Goal: Task Accomplishment & Management: Complete application form

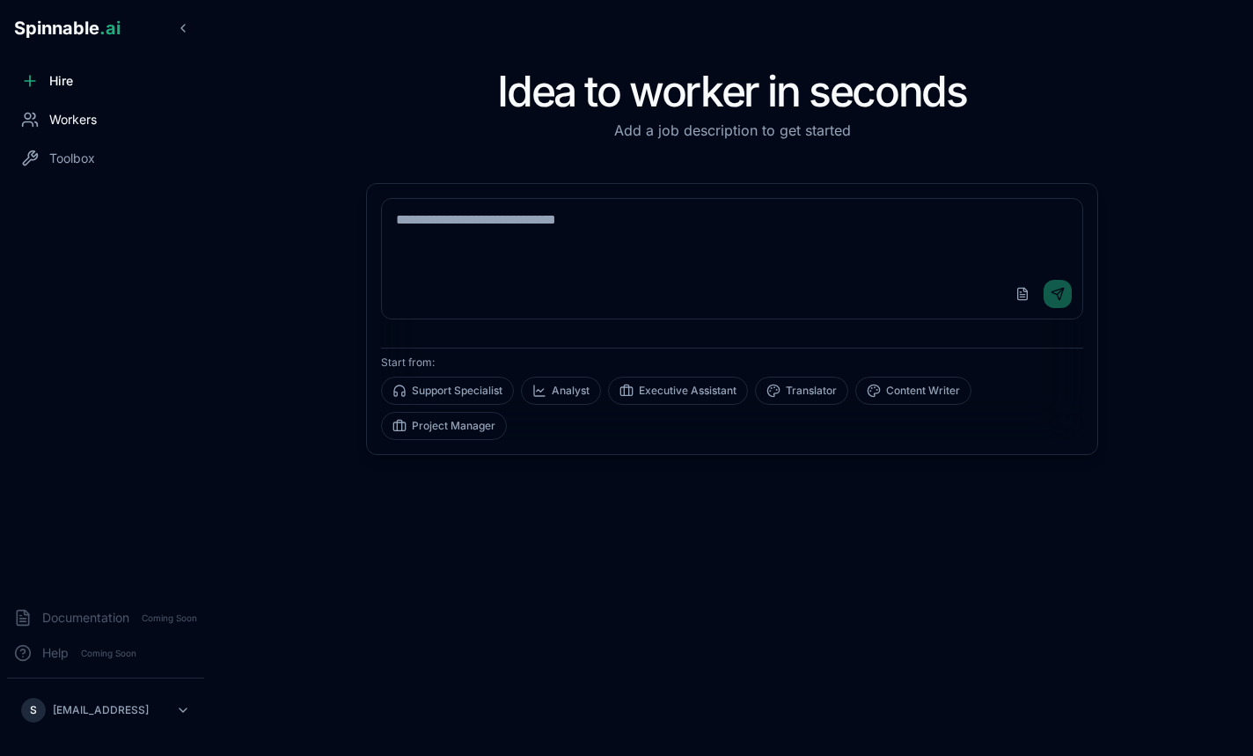
click at [129, 127] on div "Workers" at bounding box center [105, 119] width 197 height 35
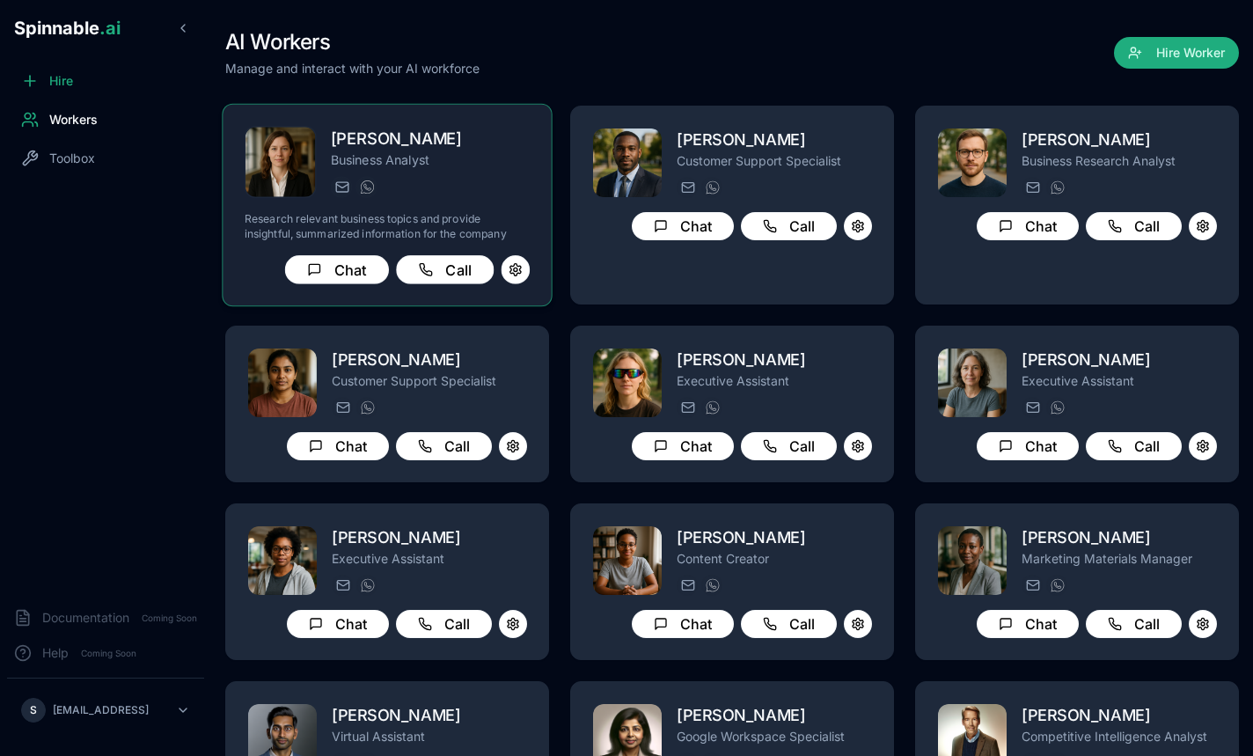
click at [496, 207] on div "[PERSON_NAME] Business Analyst [EMAIL_ADDRESS][PERSON_NAME] [PHONE_NUMBER] Rese…" at bounding box center [387, 205] width 285 height 158
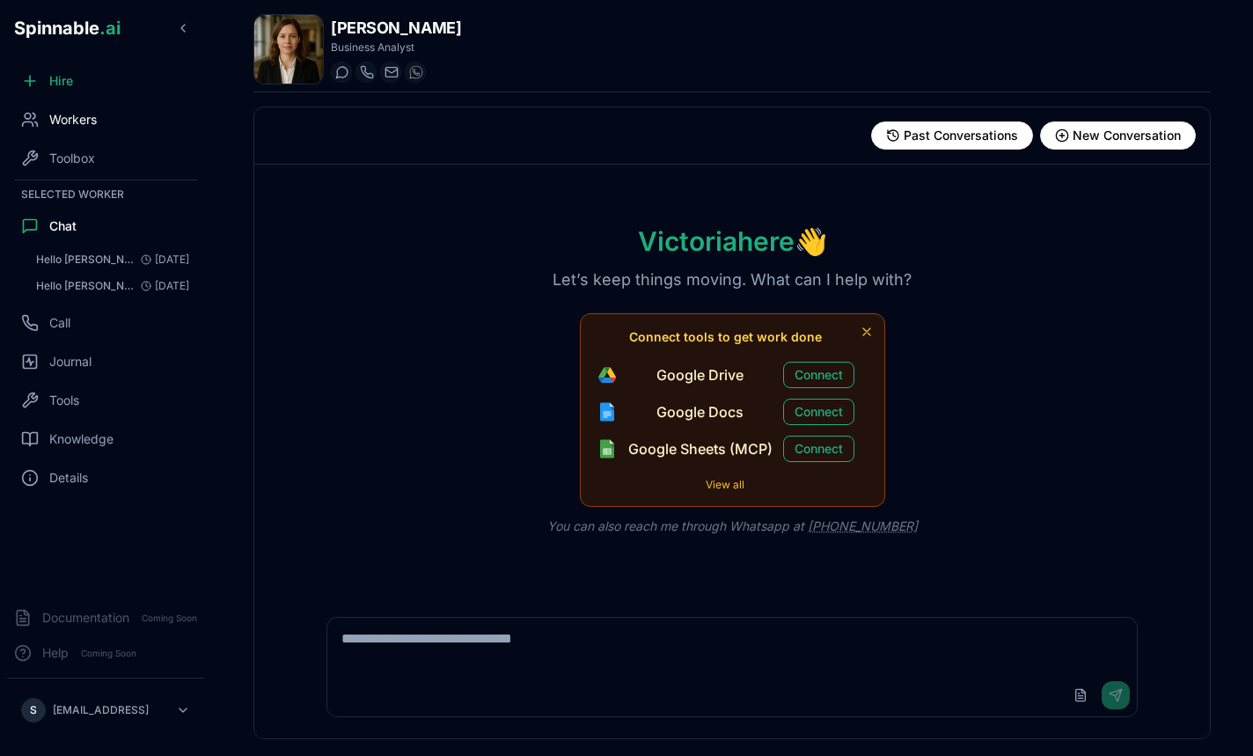
click at [54, 130] on div "Workers" at bounding box center [105, 119] width 197 height 35
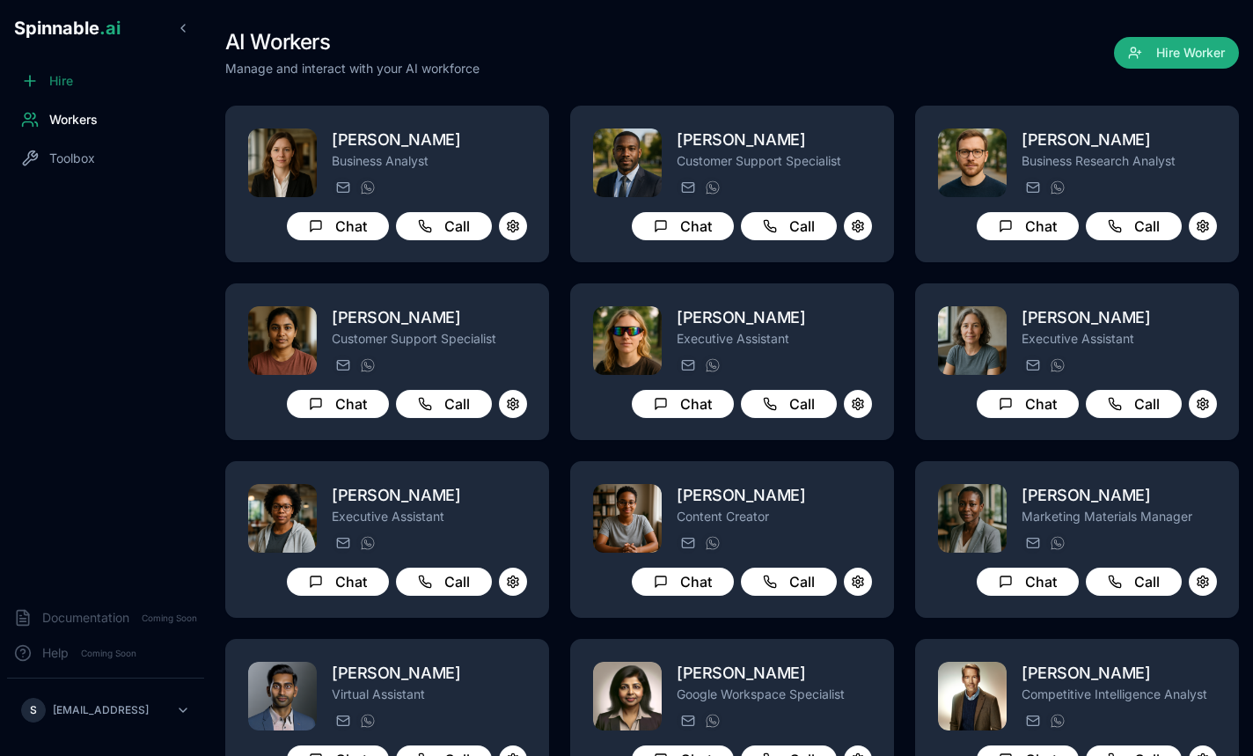
click at [58, 79] on span "Hire" at bounding box center [61, 81] width 24 height 18
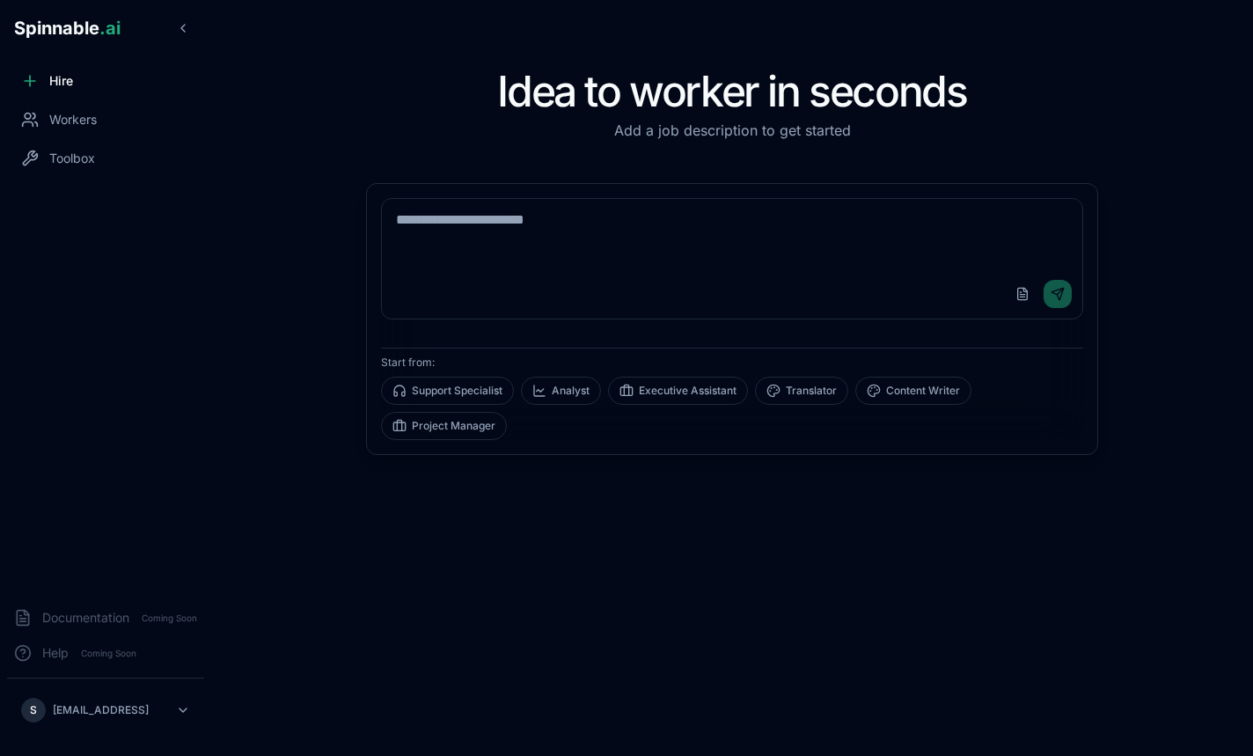
click at [676, 227] on textarea at bounding box center [732, 234] width 700 height 70
type textarea "*"
type textarea "****"
click at [559, 397] on button "Analyst" at bounding box center [561, 390] width 80 height 28
type textarea "**********"
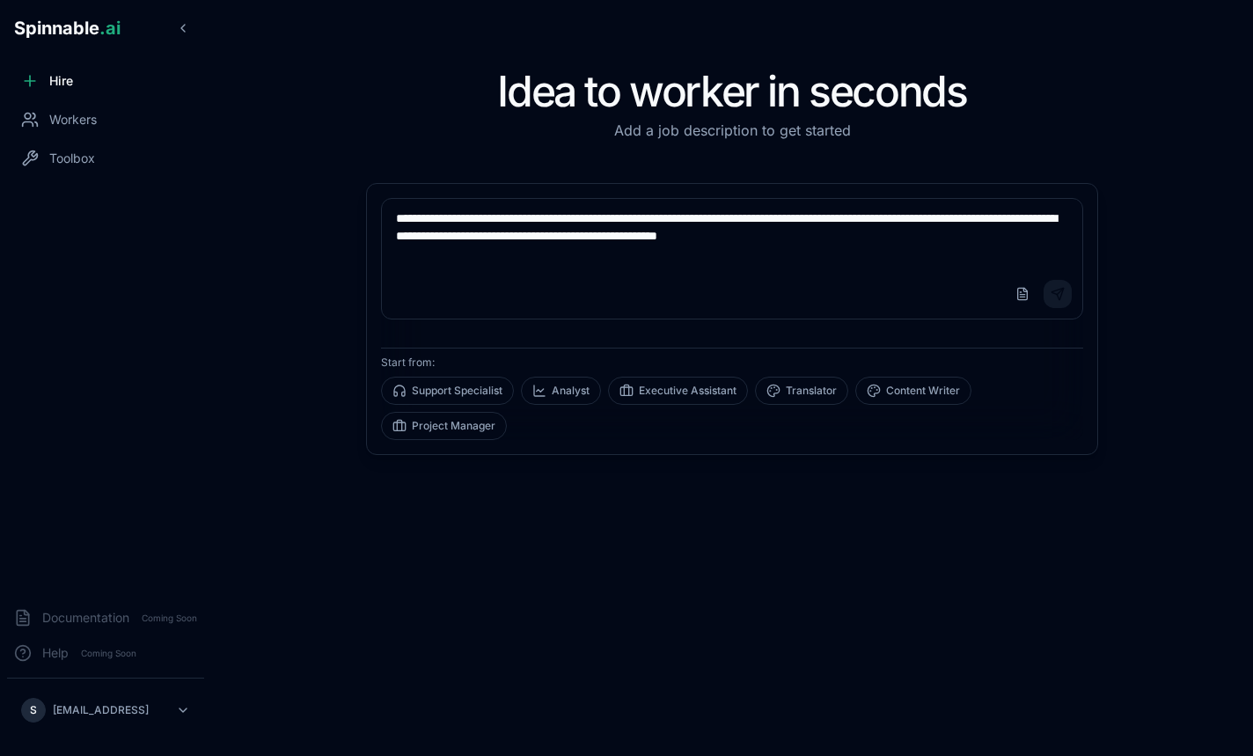
click at [1057, 289] on button "Send" at bounding box center [1057, 294] width 28 height 28
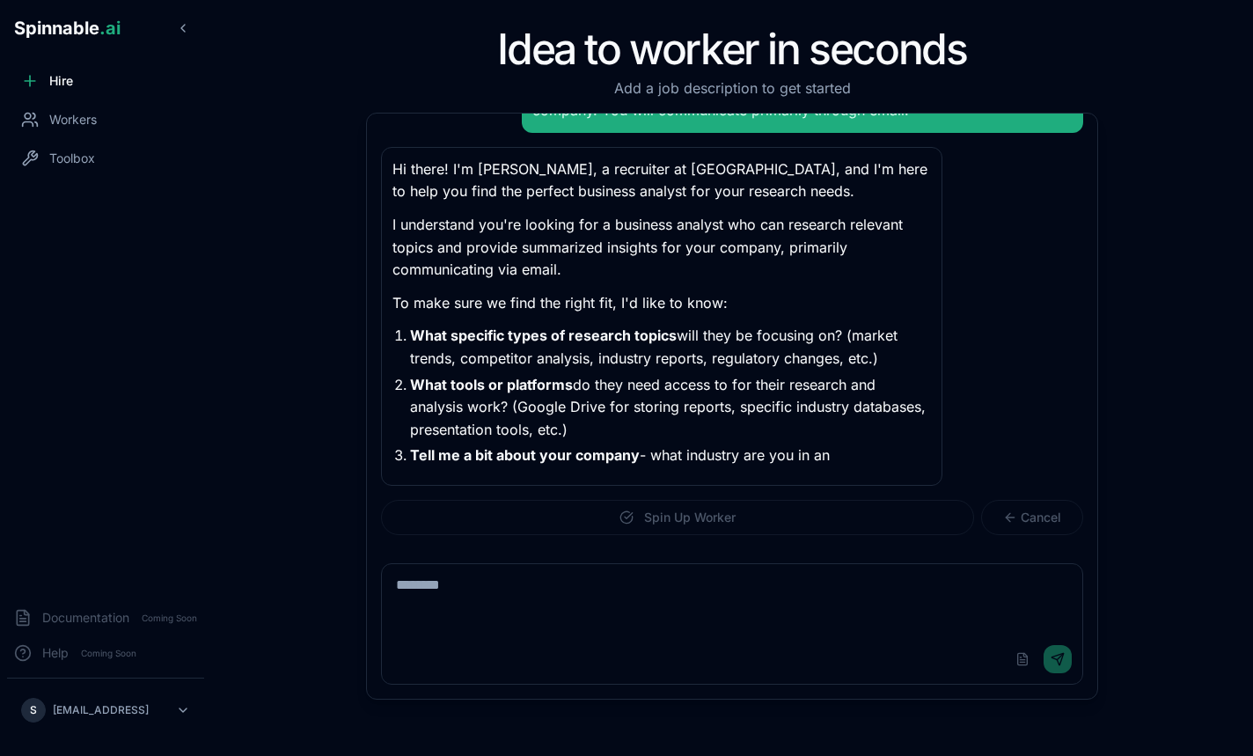
scroll to position [106, 0]
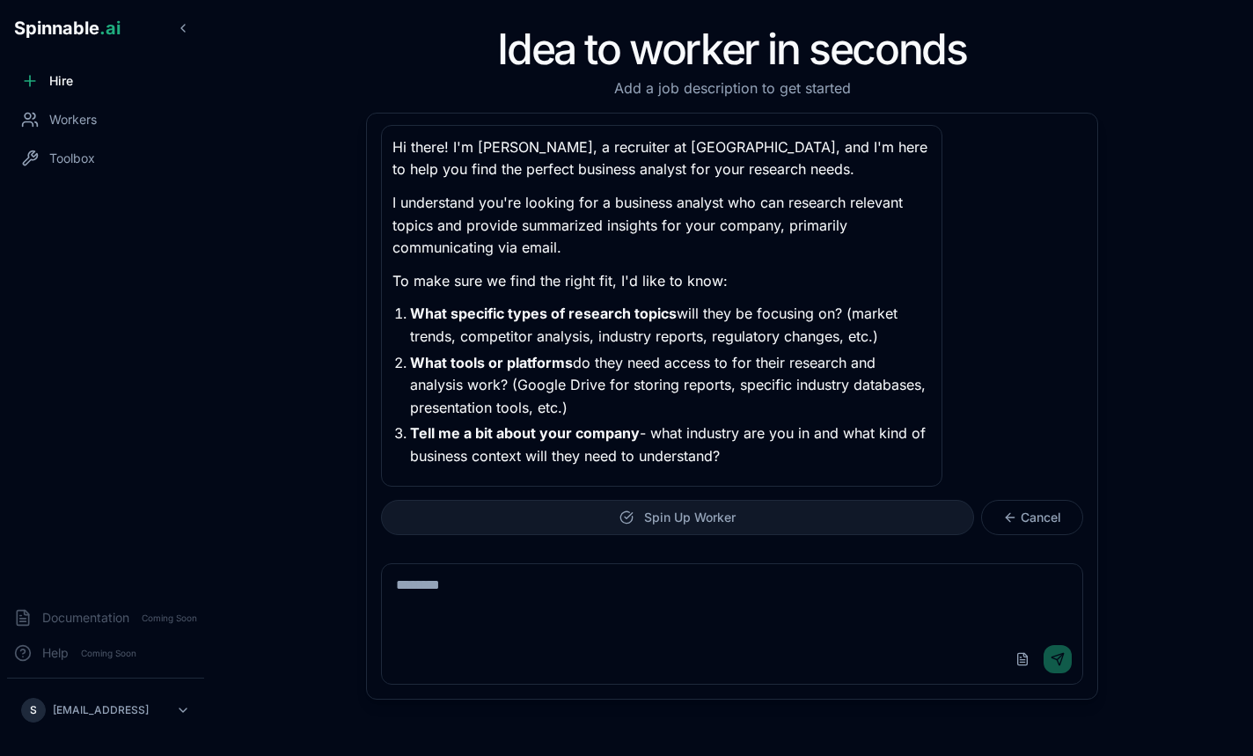
click at [708, 523] on span "Spin Up Worker" at bounding box center [689, 517] width 91 height 18
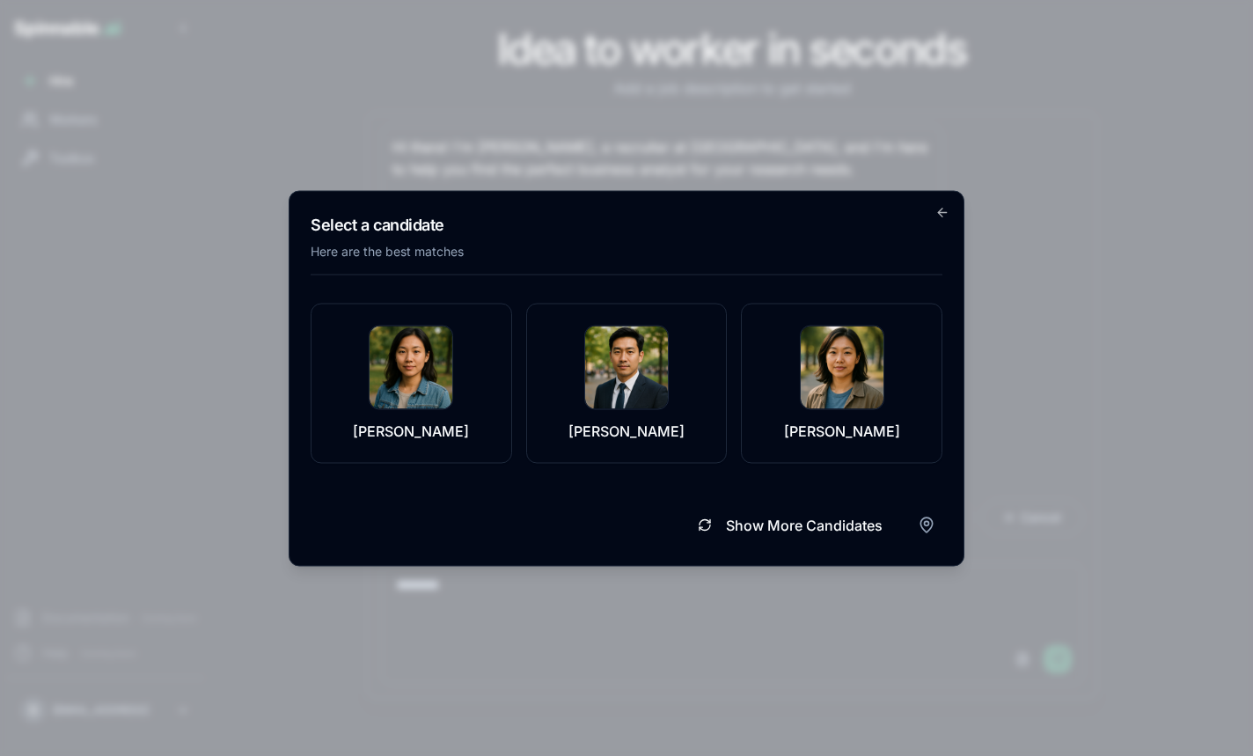
click at [684, 150] on body "Spinnable .ai Hire Workers Toolbox Documentation Coming Soon Help Coming Soon S…" at bounding box center [626, 378] width 1253 height 756
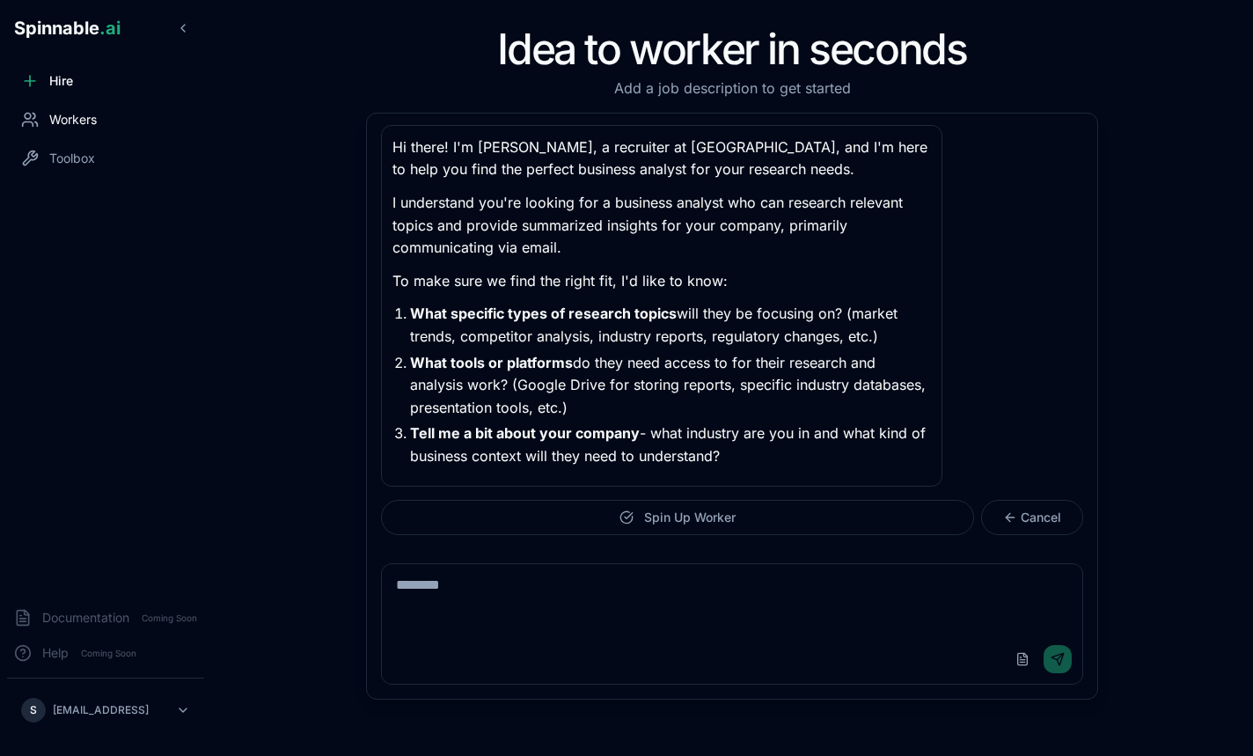
click at [105, 114] on div "Workers" at bounding box center [105, 119] width 197 height 35
